Goal: Information Seeking & Learning: Check status

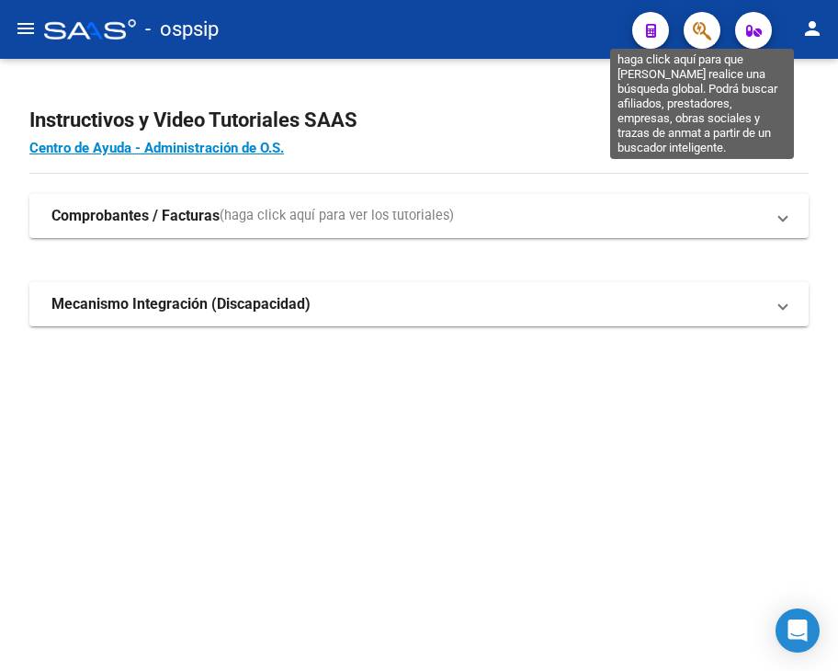
click at [696, 28] on icon "button" at bounding box center [702, 30] width 18 height 21
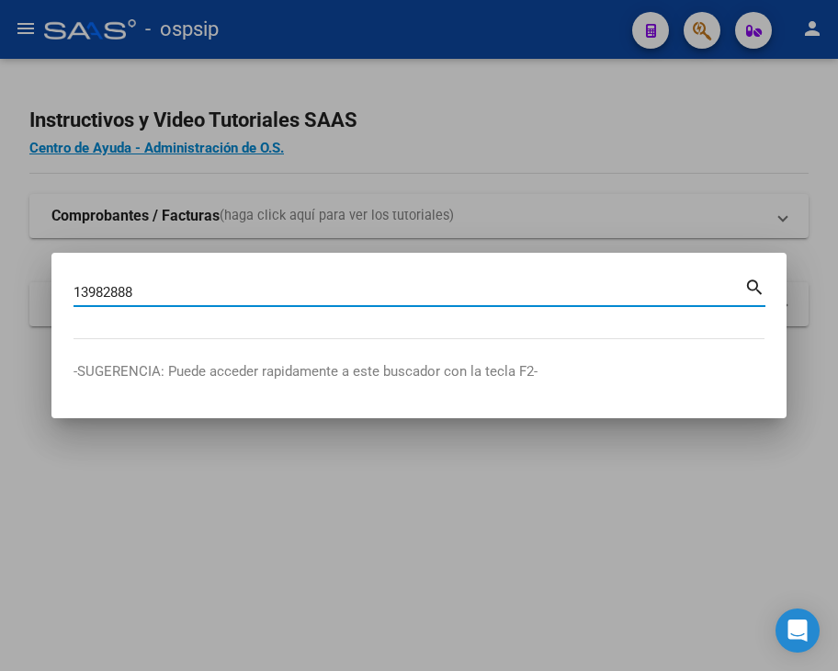
type input "13982888"
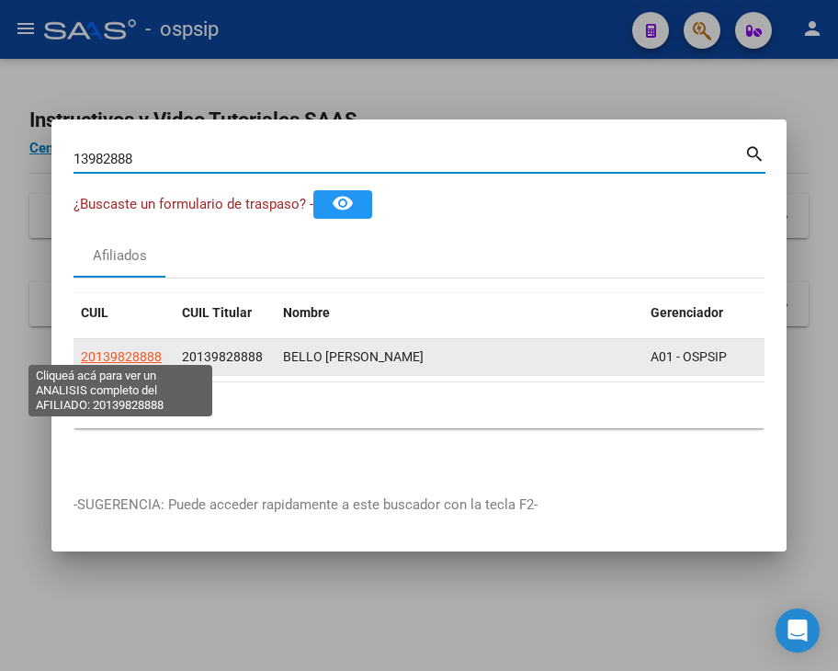
click at [105, 351] on span "20139828888" at bounding box center [121, 356] width 81 height 15
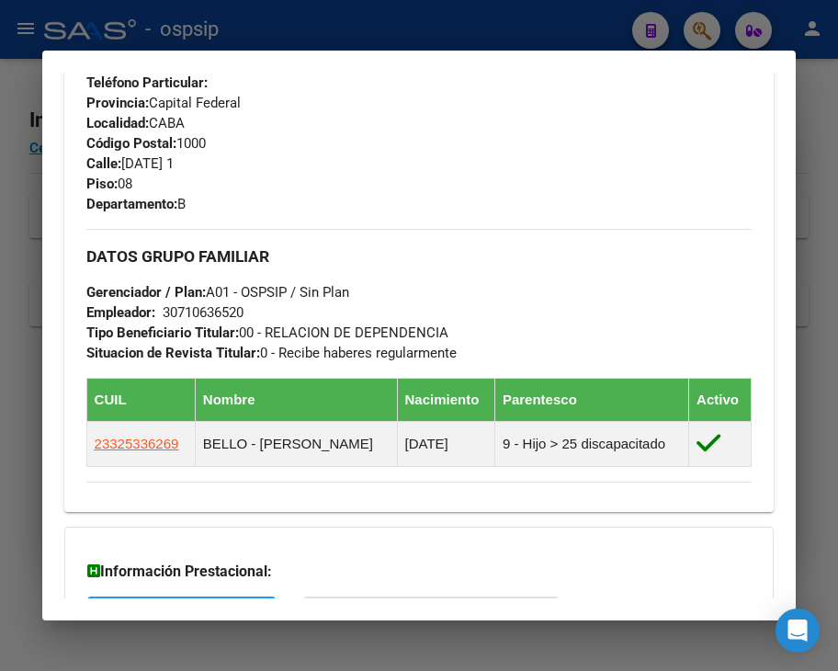
scroll to position [827, 0]
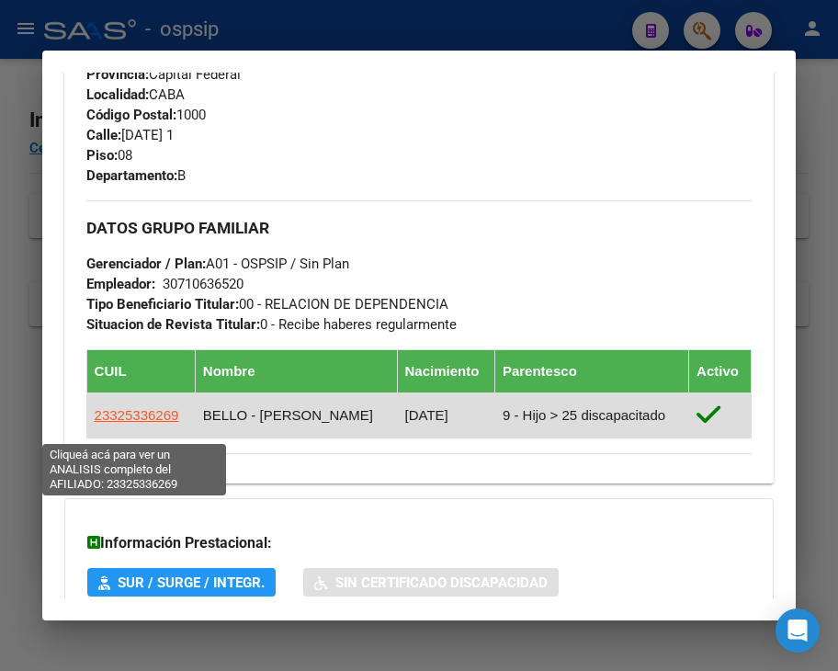
click at [141, 423] on span "23325336269" at bounding box center [137, 415] width 85 height 16
type textarea "23325336269"
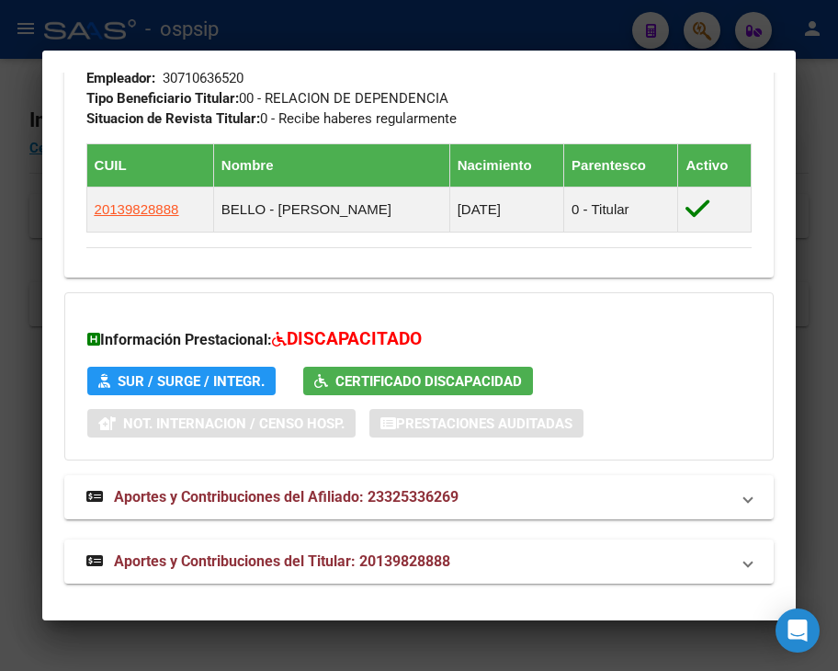
scroll to position [1115, 0]
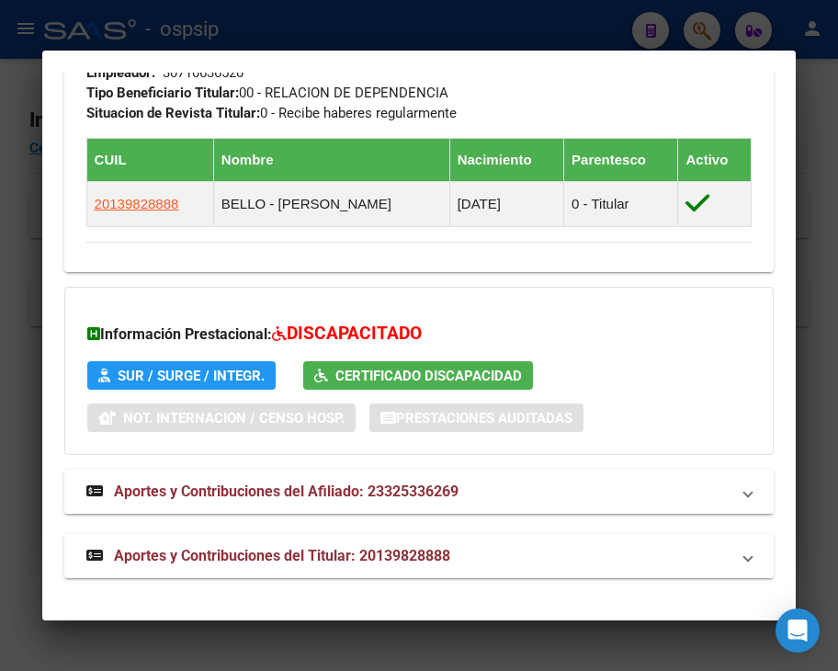
click at [141, 563] on span "Aportes y Contribuciones del Titular: 20139828888" at bounding box center [282, 555] width 336 height 17
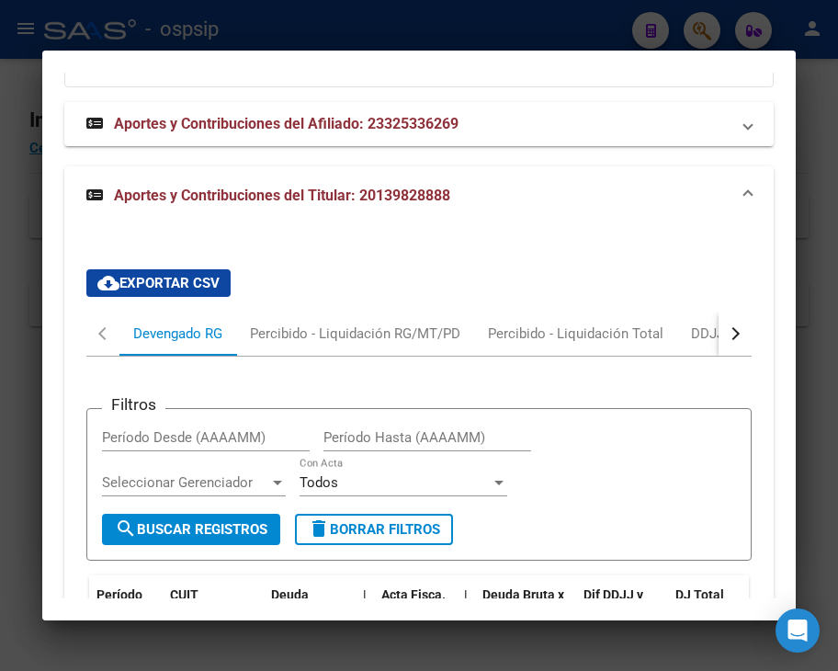
scroll to position [1942, 0]
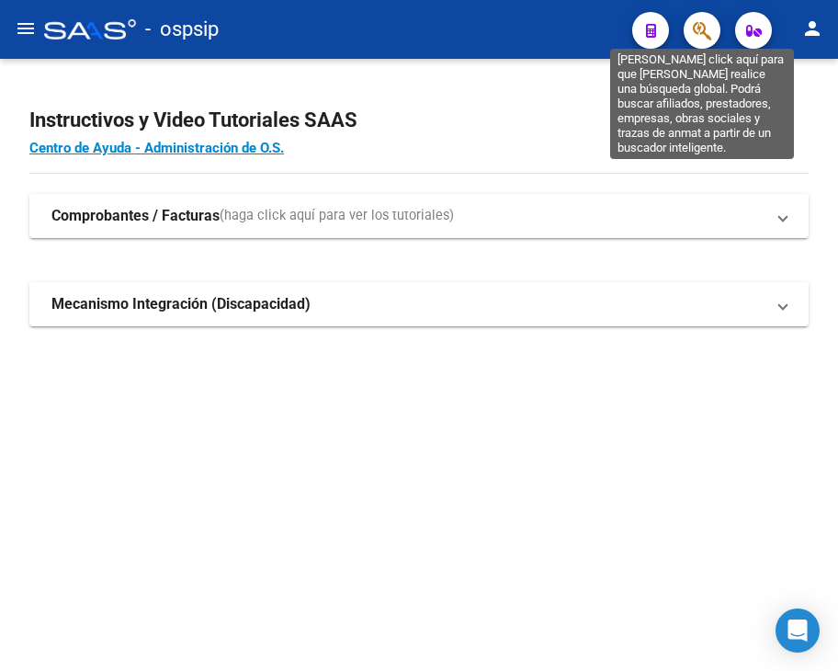
click at [695, 21] on icon "button" at bounding box center [702, 30] width 18 height 21
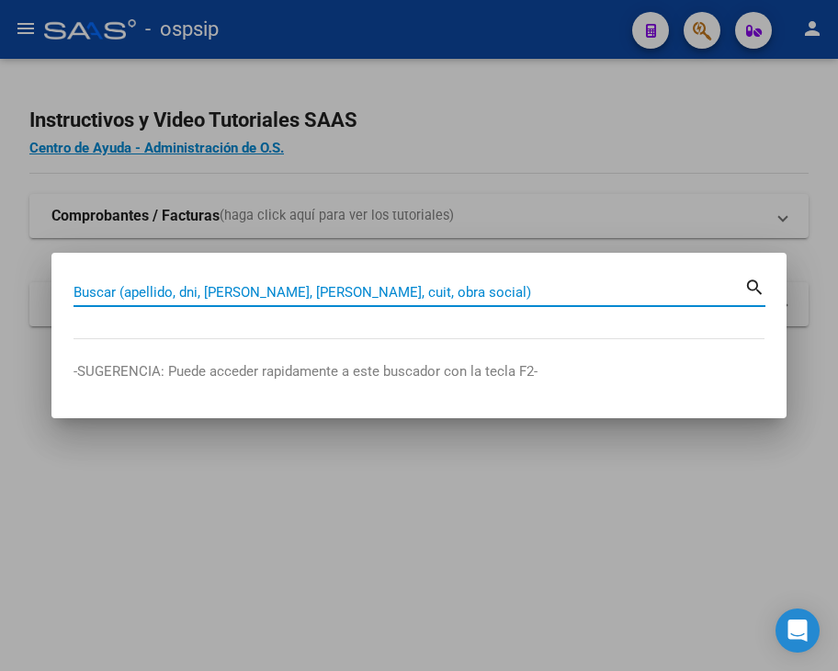
click at [119, 290] on input "Buscar (apellido, dni, [PERSON_NAME], [PERSON_NAME], cuit, obra social)" at bounding box center [409, 292] width 671 height 17
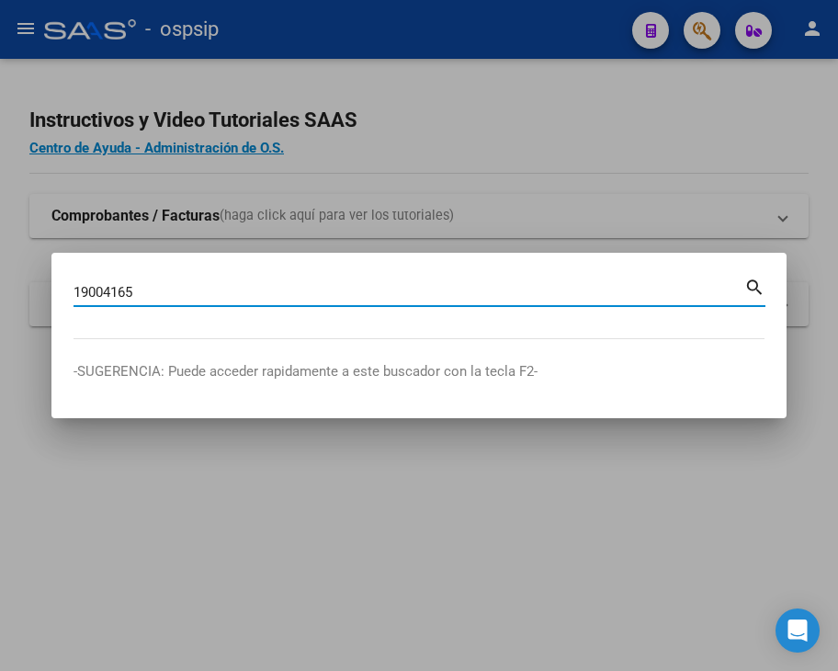
type input "19004165"
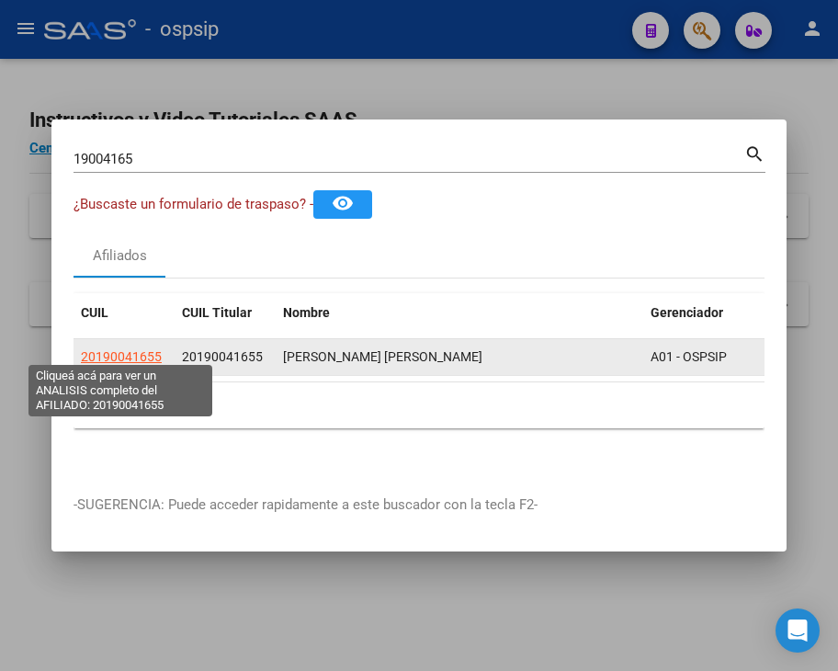
click at [122, 354] on span "20190041655" at bounding box center [121, 356] width 81 height 15
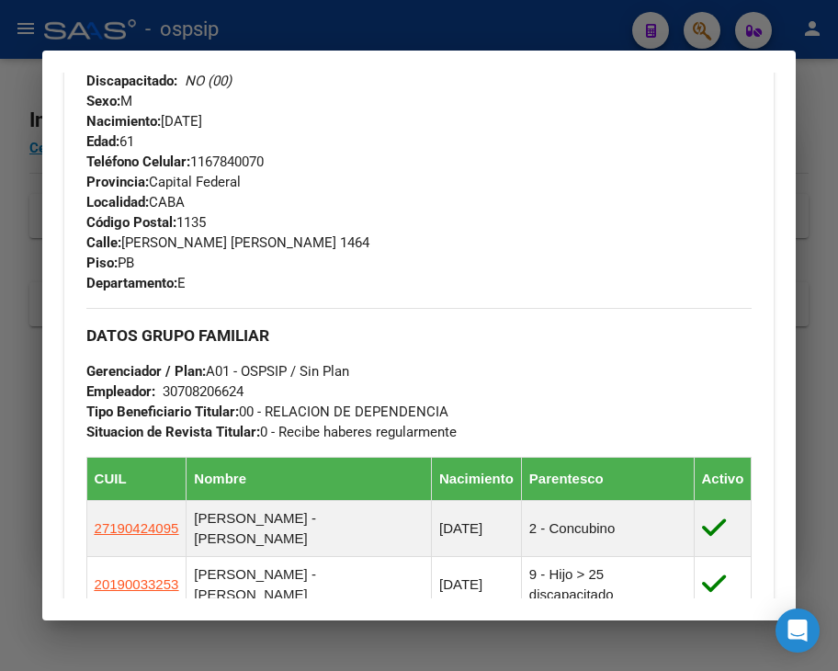
scroll to position [1059, 0]
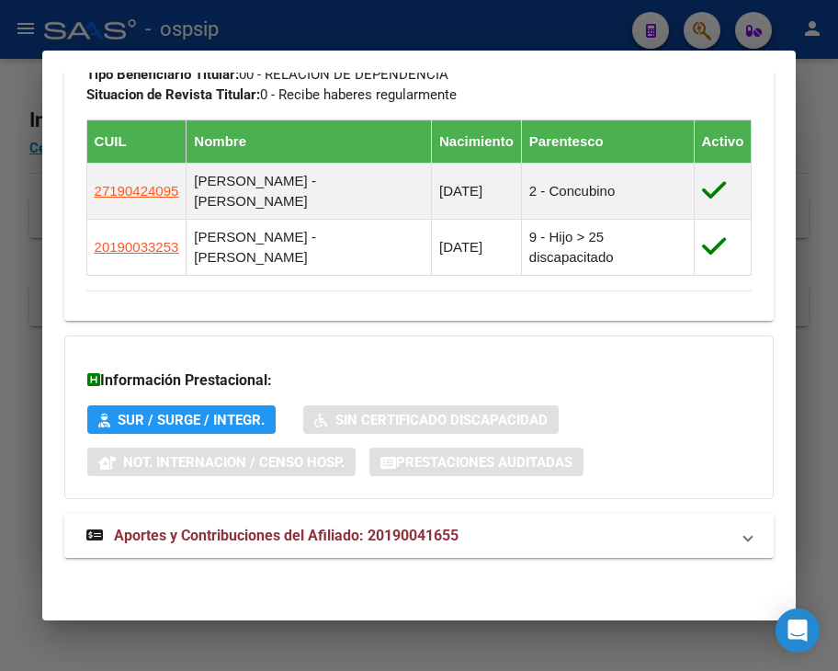
click at [163, 534] on span "Aportes y Contribuciones del Afiliado: 20190041655" at bounding box center [286, 534] width 345 height 17
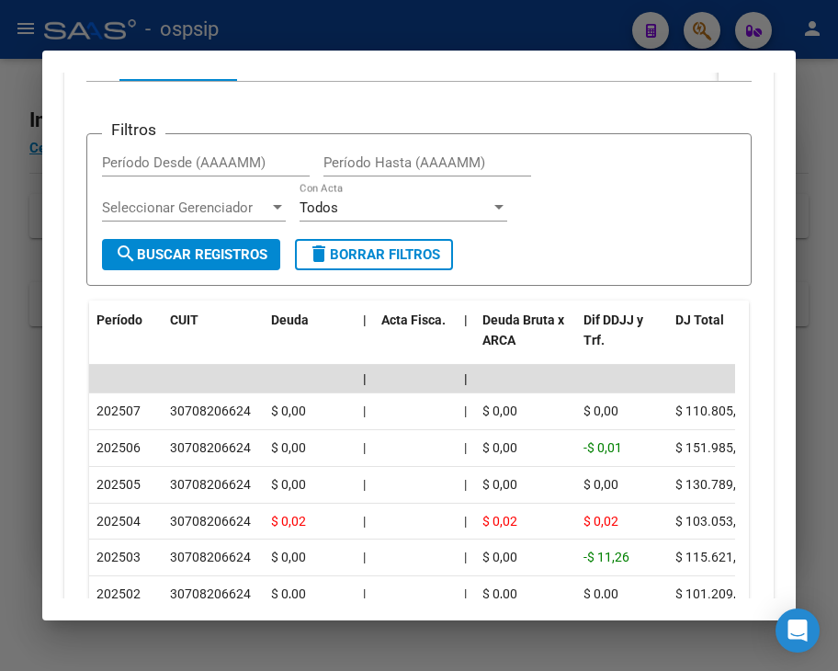
scroll to position [1703, 0]
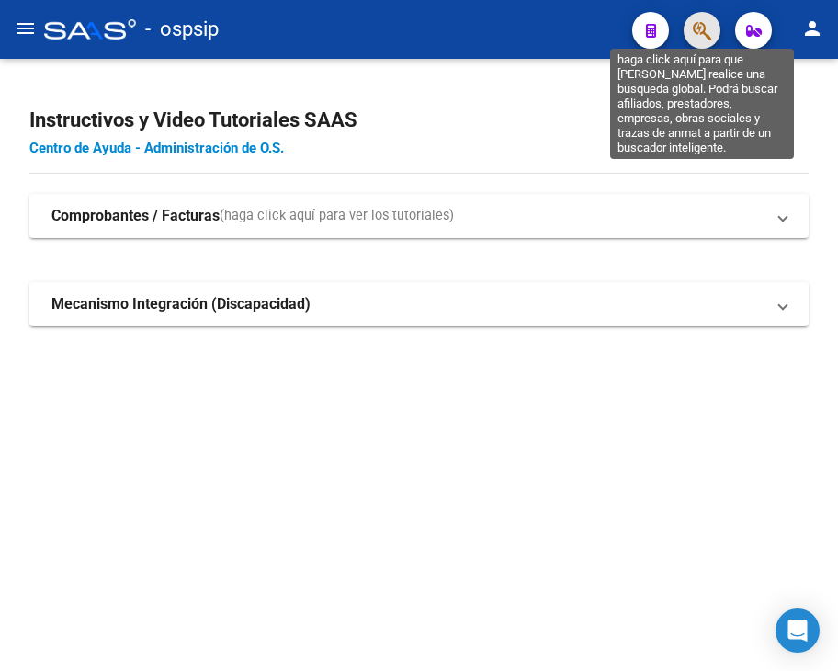
click at [696, 27] on icon "button" at bounding box center [702, 30] width 18 height 21
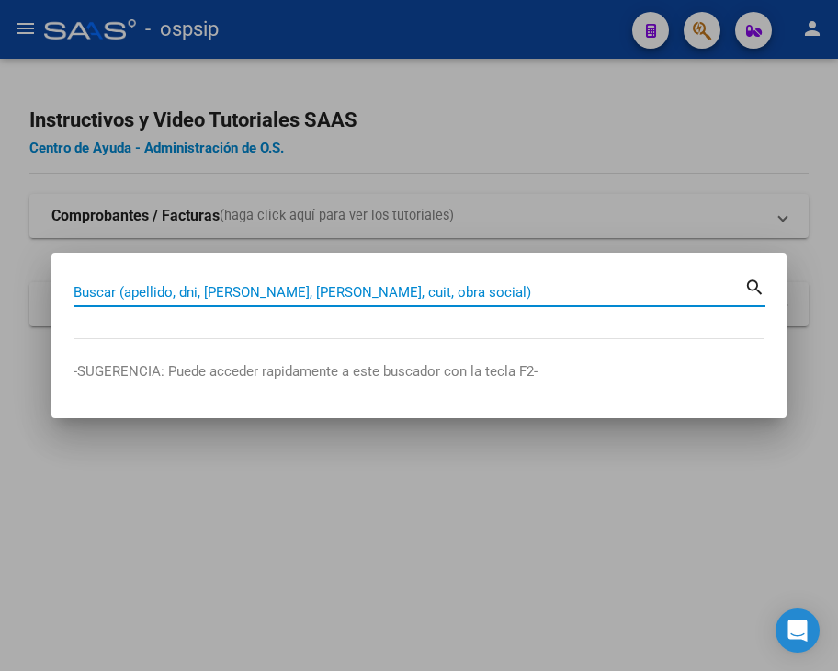
click at [205, 282] on div "Buscar (apellido, dni, [PERSON_NAME], [PERSON_NAME], cuit, obra social)" at bounding box center [409, 292] width 671 height 28
click at [202, 289] on input "Buscar (apellido, dni, [PERSON_NAME], [PERSON_NAME], cuit, obra social)" at bounding box center [409, 292] width 671 height 17
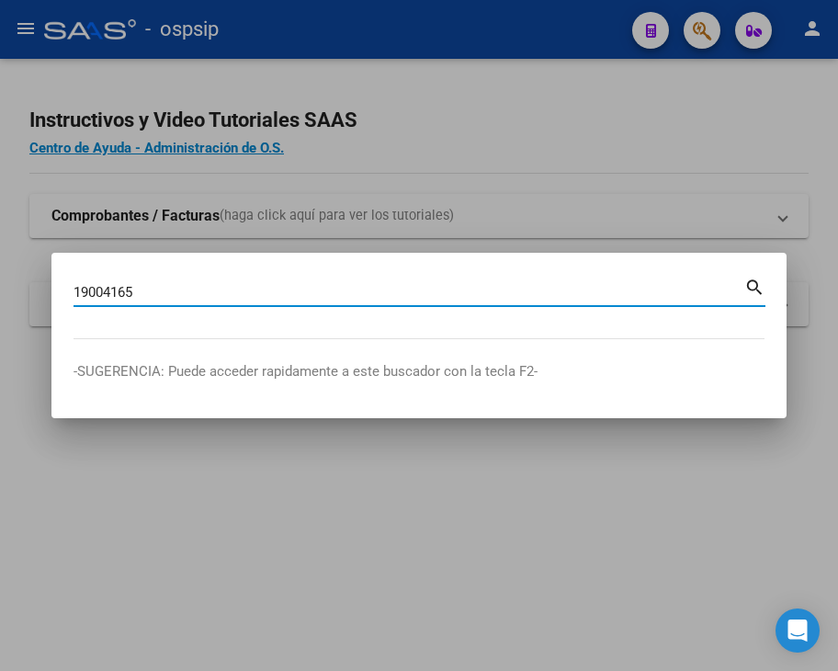
type input "19004165"
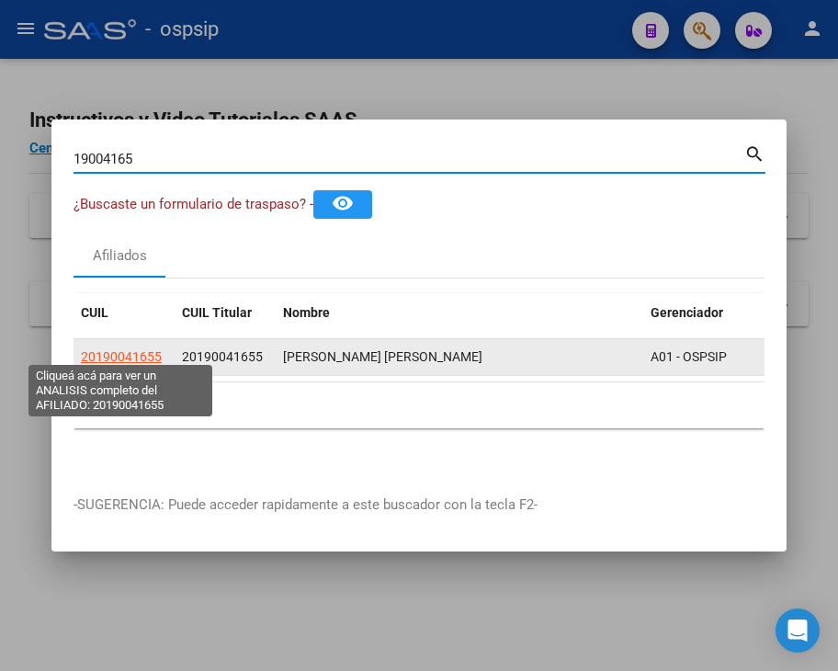
click at [119, 350] on span "20190041655" at bounding box center [121, 356] width 81 height 15
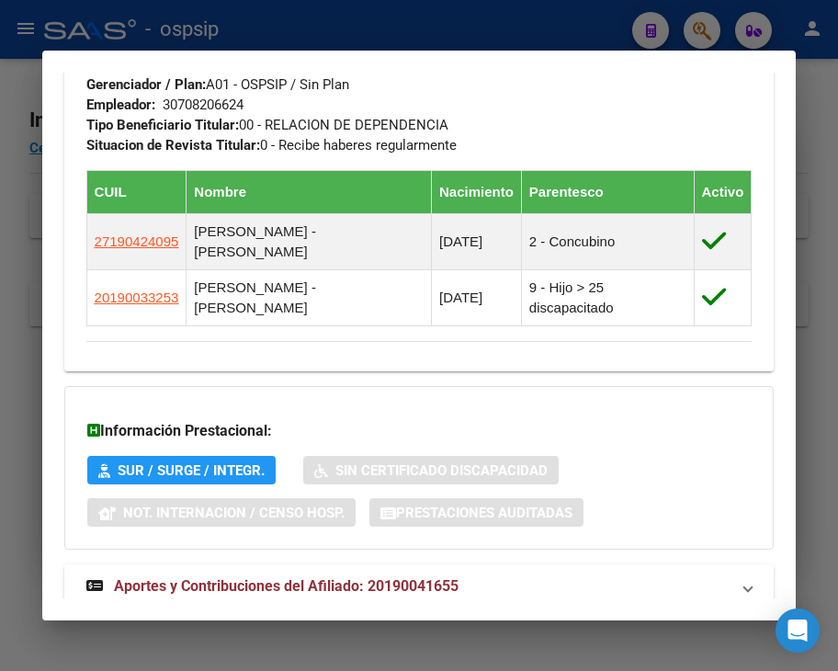
scroll to position [1011, 0]
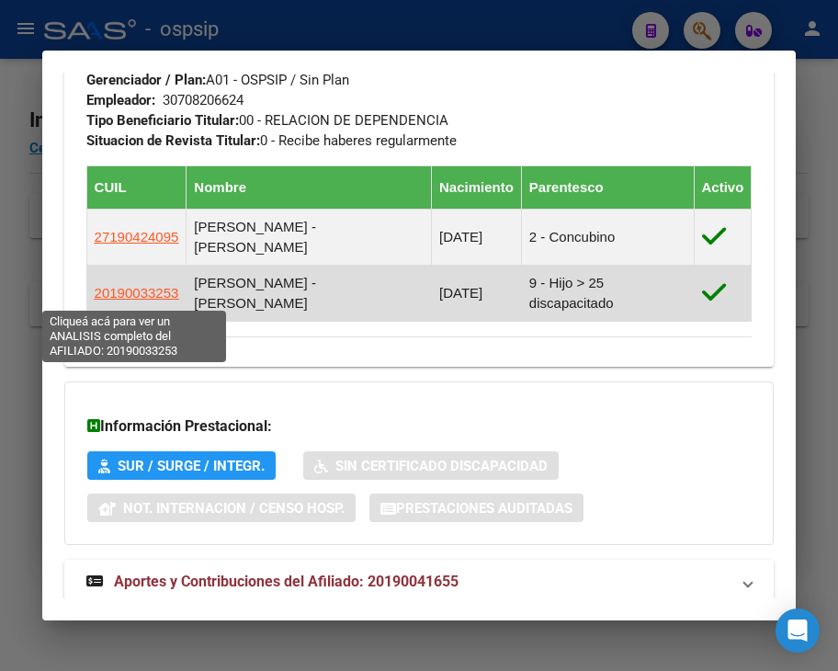
click at [130, 289] on span "20190033253" at bounding box center [137, 293] width 85 height 16
type textarea "20190033253"
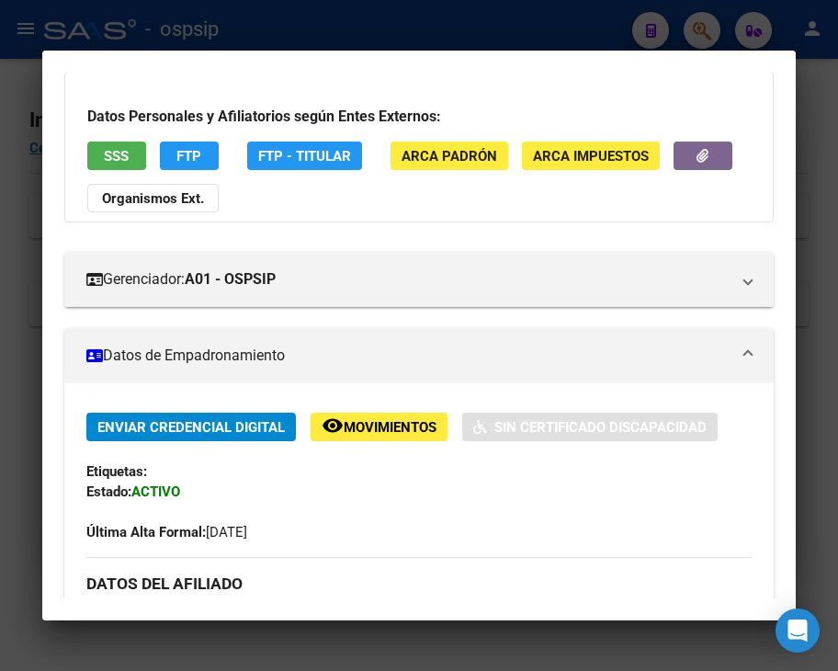
scroll to position [92, 0]
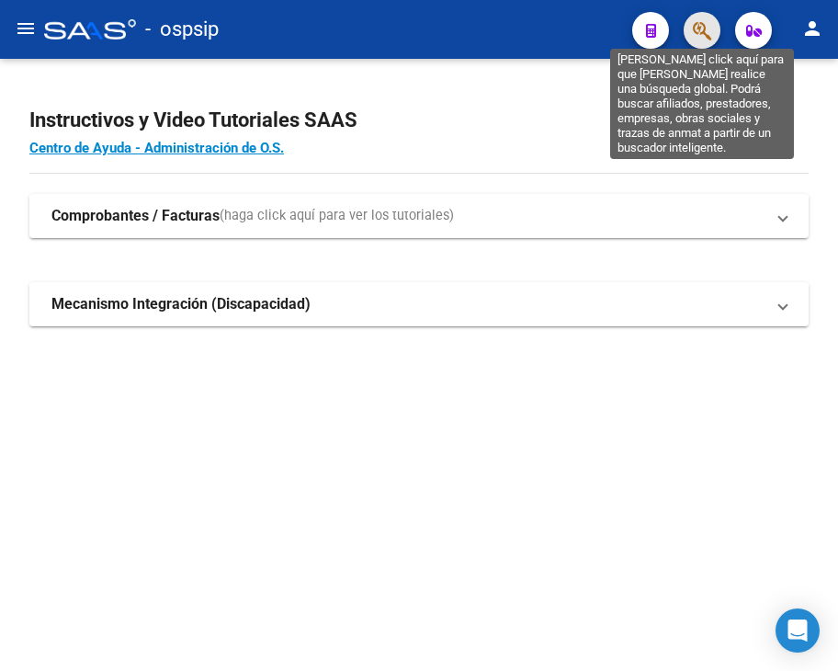
click at [707, 26] on icon "button" at bounding box center [702, 30] width 18 height 21
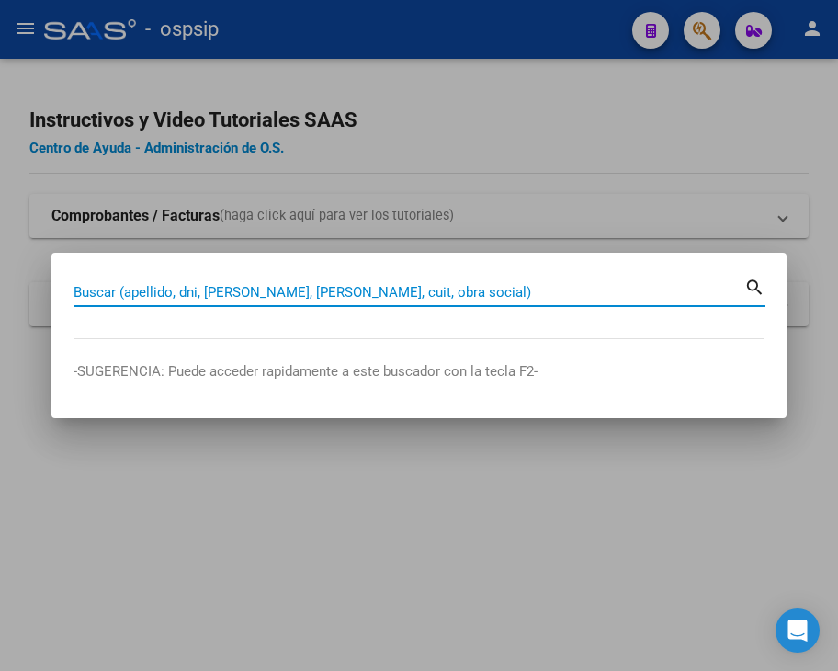
click at [204, 280] on div "Buscar (apellido, dni, [PERSON_NAME], [PERSON_NAME], cuit, obra social)" at bounding box center [409, 292] width 671 height 28
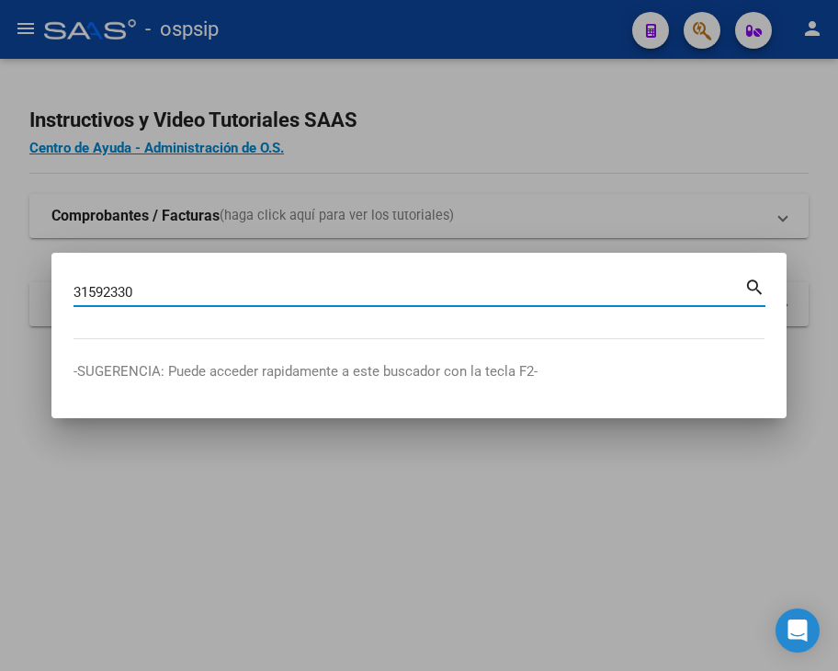
type input "31592330"
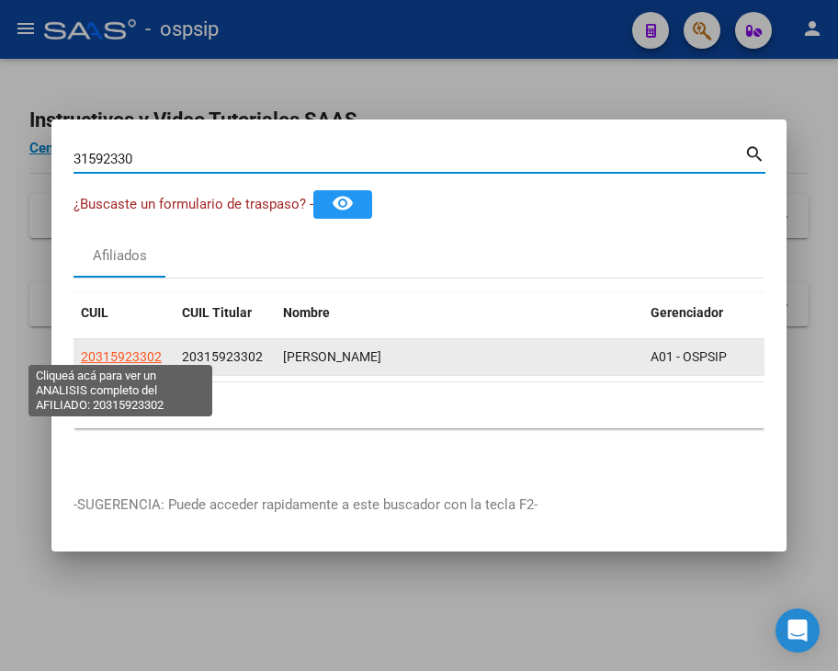
click at [142, 349] on span "20315923302" at bounding box center [121, 356] width 81 height 15
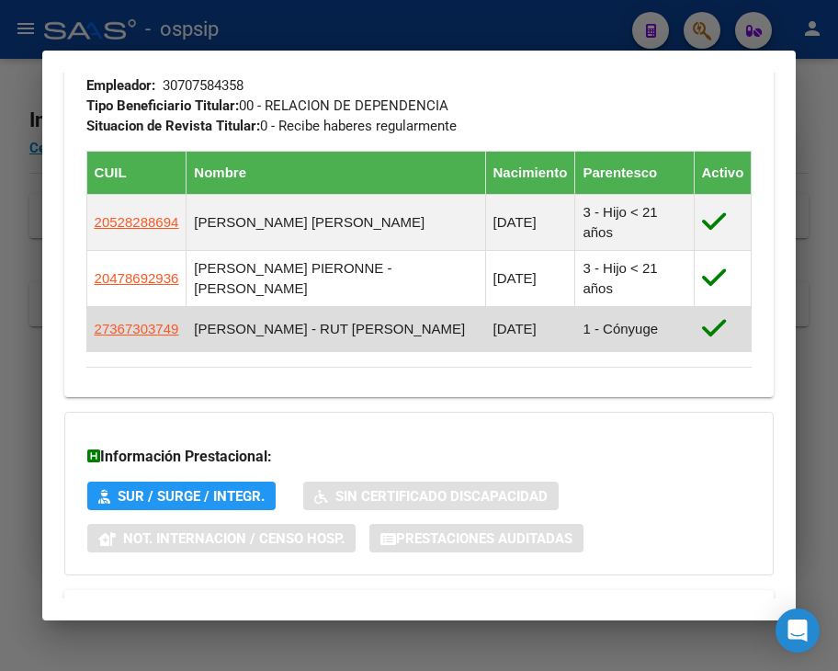
scroll to position [1053, 0]
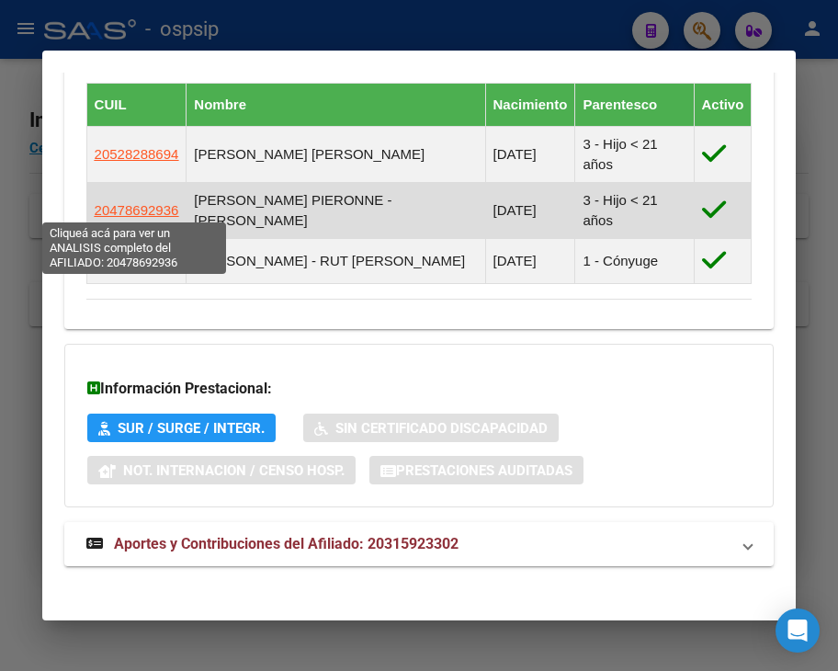
click at [142, 202] on span "20478692936" at bounding box center [137, 210] width 85 height 16
type textarea "20478692936"
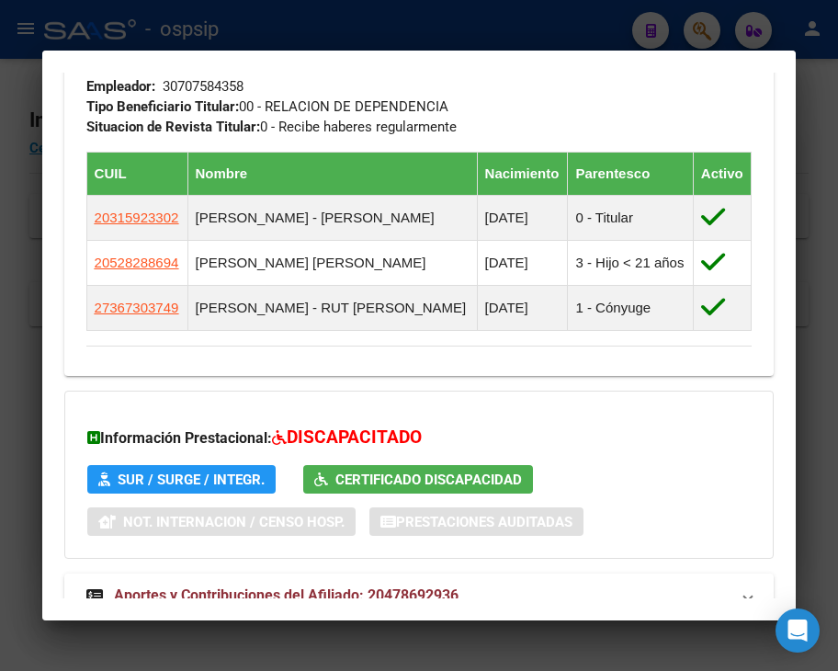
scroll to position [1150, 0]
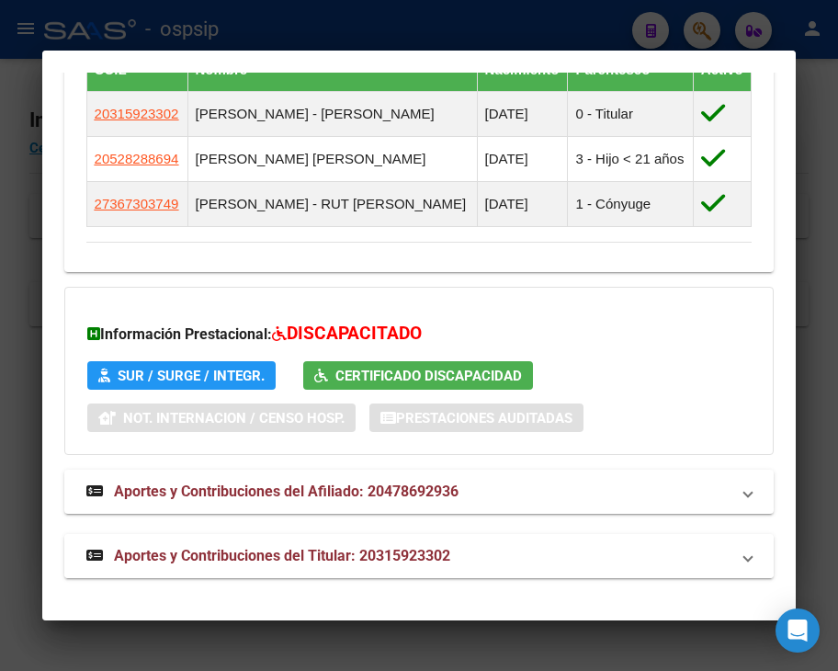
click at [210, 551] on span "Aportes y Contribuciones del Titular: 20315923302" at bounding box center [282, 555] width 336 height 17
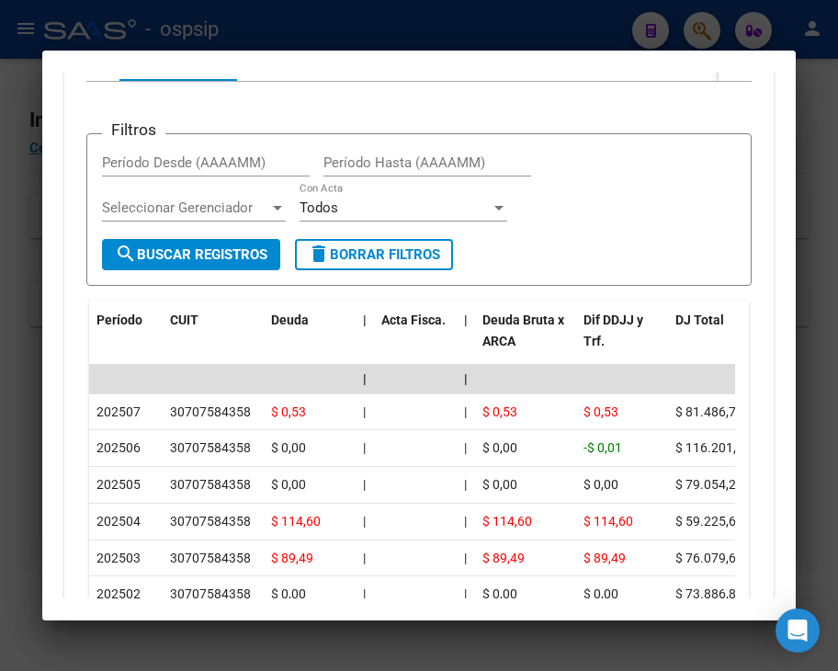
scroll to position [1794, 0]
